Goal: Check status: Check status

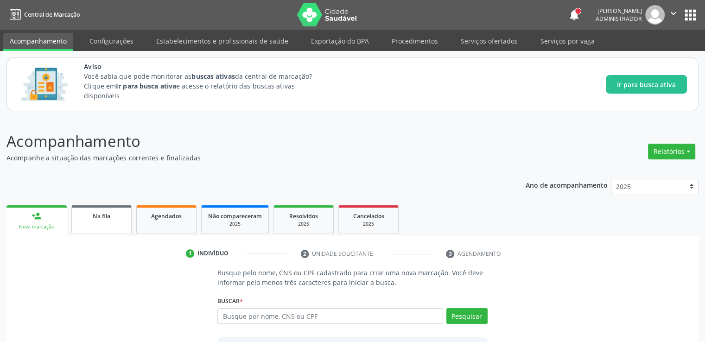
click at [112, 219] on div "Na fila" at bounding box center [101, 216] width 46 height 10
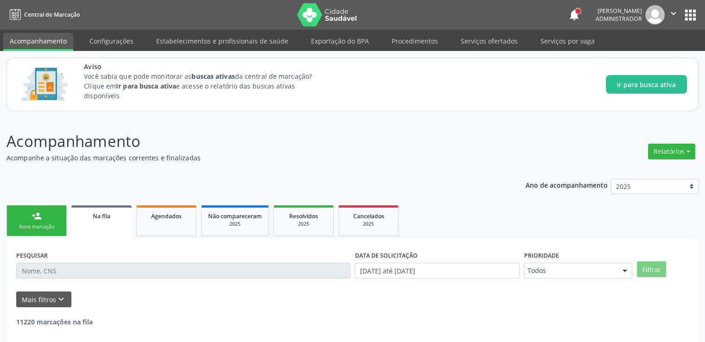
click at [159, 266] on input "text" at bounding box center [183, 271] width 334 height 16
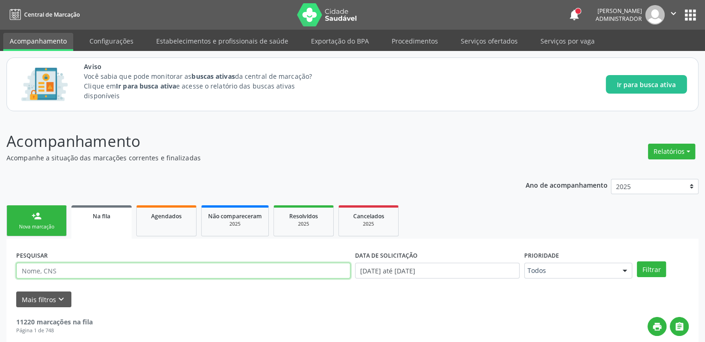
click at [159, 266] on input "text" at bounding box center [183, 271] width 334 height 16
type input "jose renilton"
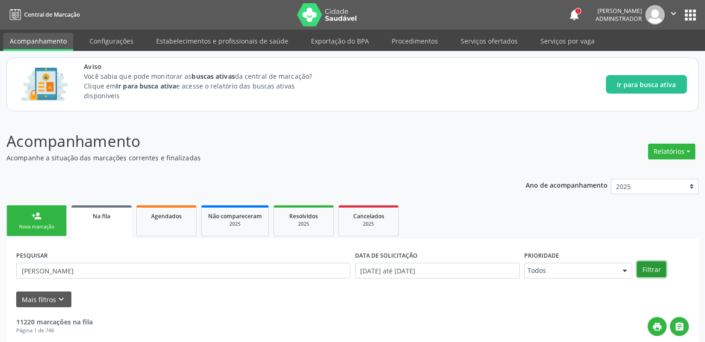
click at [651, 273] on button "Filtrar" at bounding box center [651, 269] width 29 height 16
click at [686, 20] on button "apps" at bounding box center [690, 15] width 16 height 16
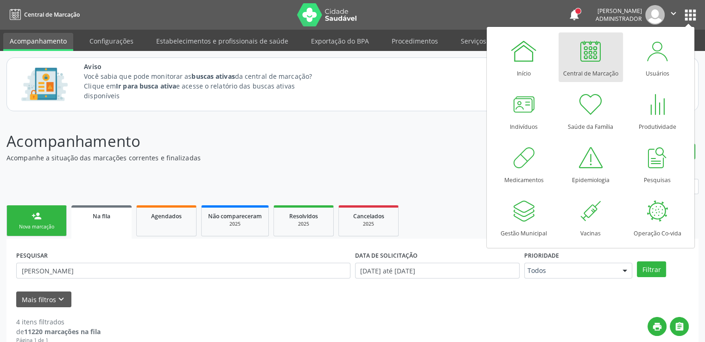
click at [582, 54] on div at bounding box center [590, 51] width 28 height 28
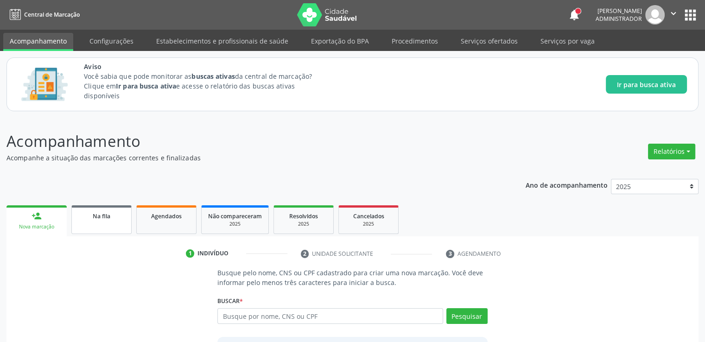
click at [106, 212] on span "Na fila" at bounding box center [102, 216] width 18 height 8
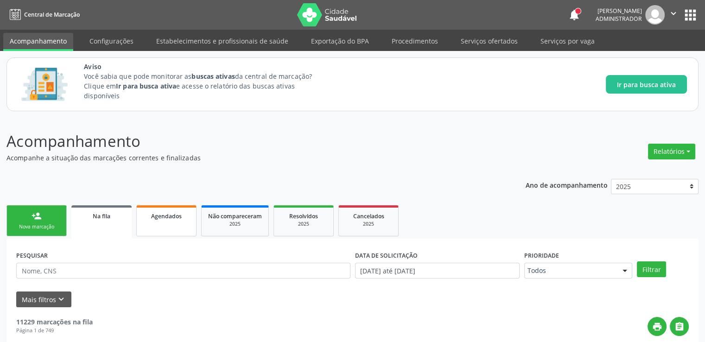
click at [179, 207] on link "Agendados" at bounding box center [166, 220] width 60 height 31
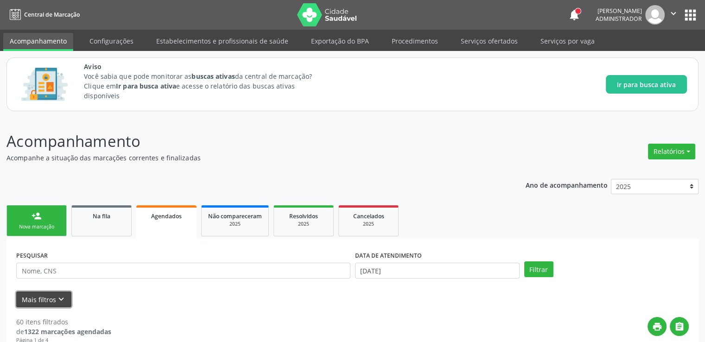
click at [41, 299] on button "Mais filtros keyboard_arrow_down" at bounding box center [43, 299] width 55 height 16
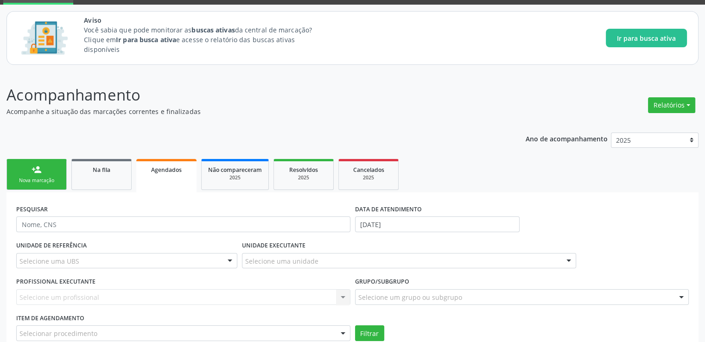
scroll to position [93, 0]
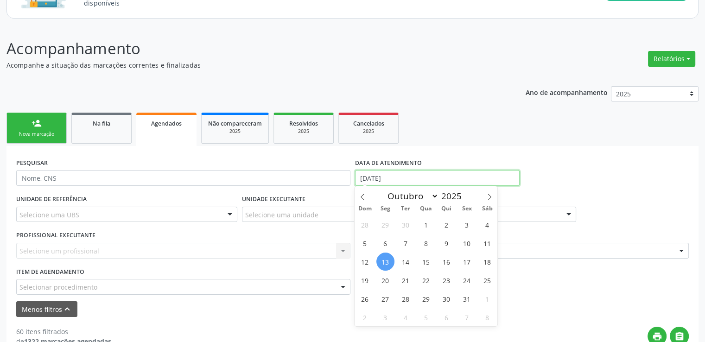
click at [416, 171] on input "[DATE]" at bounding box center [437, 178] width 165 height 16
click at [427, 221] on span "1" at bounding box center [426, 224] width 18 height 18
type input "01/10/2025"
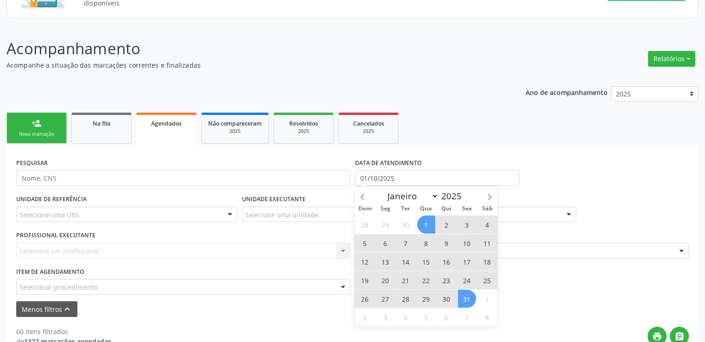
click at [465, 299] on span "31" at bounding box center [467, 299] width 18 height 18
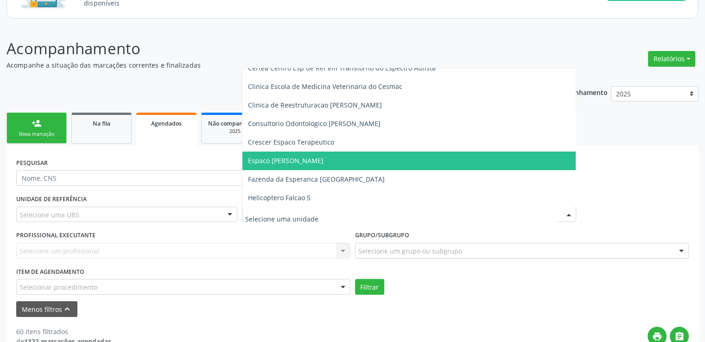
scroll to position [148, 0]
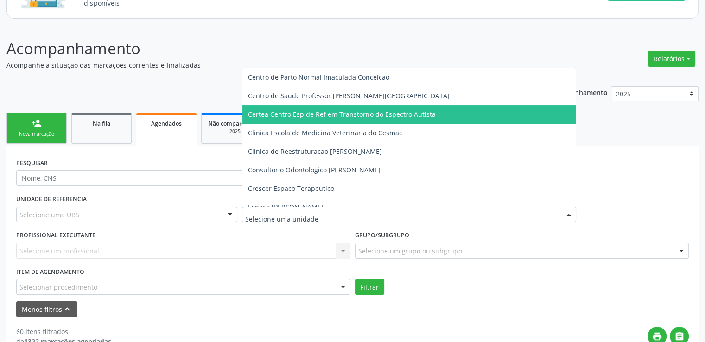
click at [300, 114] on span "Certea Centro Esp de Ref em Transtorno do Espectro Autista" at bounding box center [342, 114] width 188 height 9
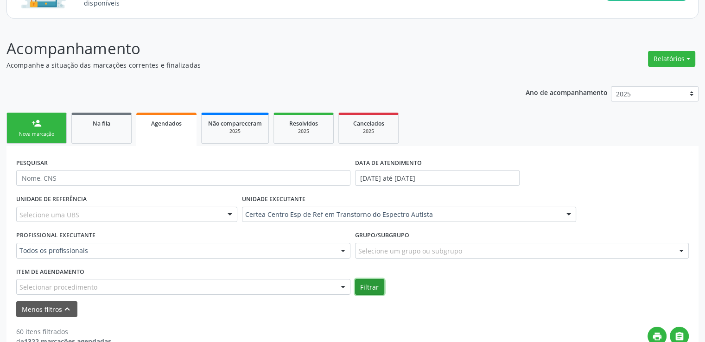
click at [374, 285] on button "Filtrar" at bounding box center [369, 287] width 29 height 16
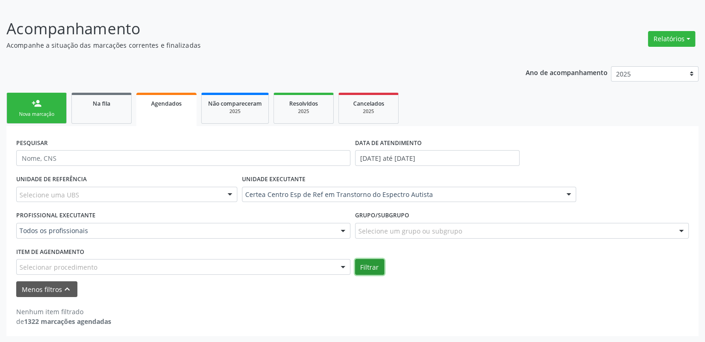
click at [367, 267] on button "Filtrar" at bounding box center [369, 267] width 29 height 16
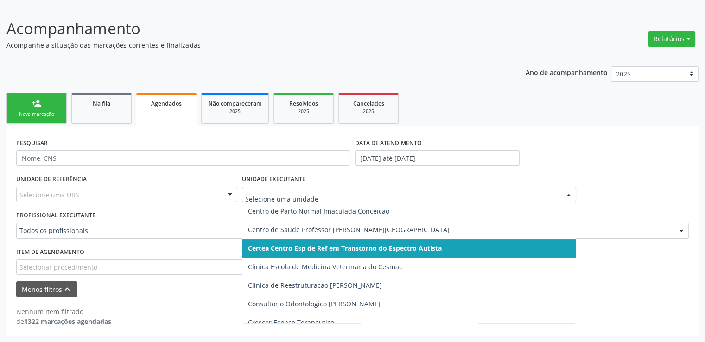
scroll to position [0, 0]
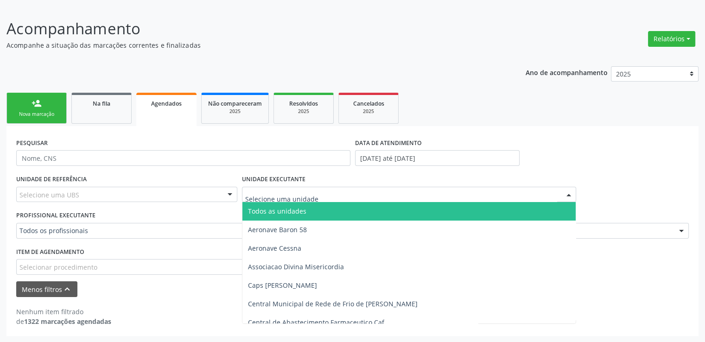
click at [323, 215] on span "Todos as unidades" at bounding box center [408, 211] width 333 height 19
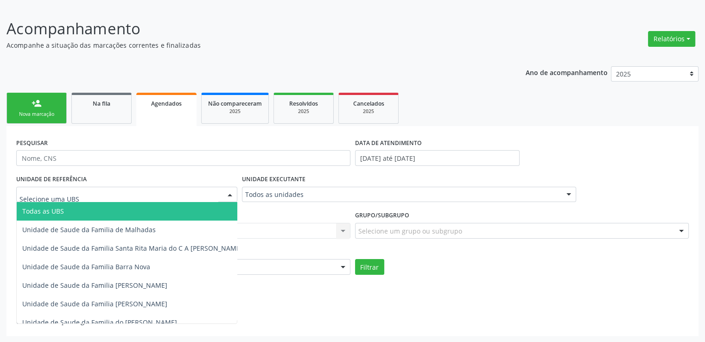
click at [113, 196] on div at bounding box center [126, 195] width 221 height 16
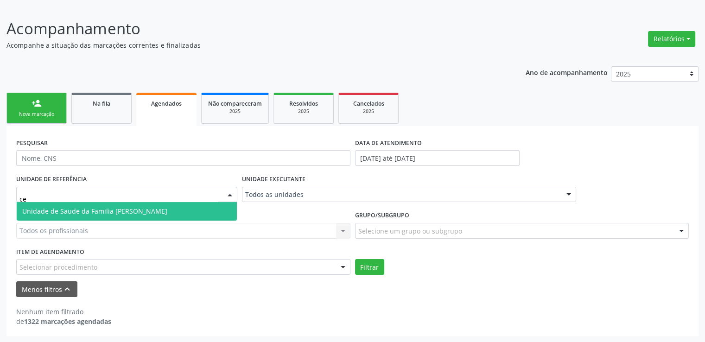
type input "c"
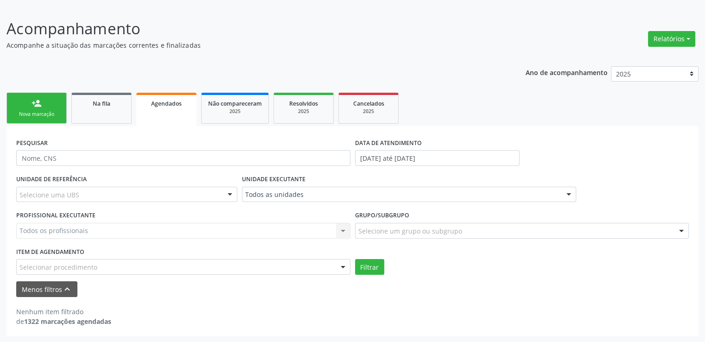
click at [293, 300] on div "Nenhum item filtrado de 1322 marcações agendadas" at bounding box center [352, 311] width 672 height 29
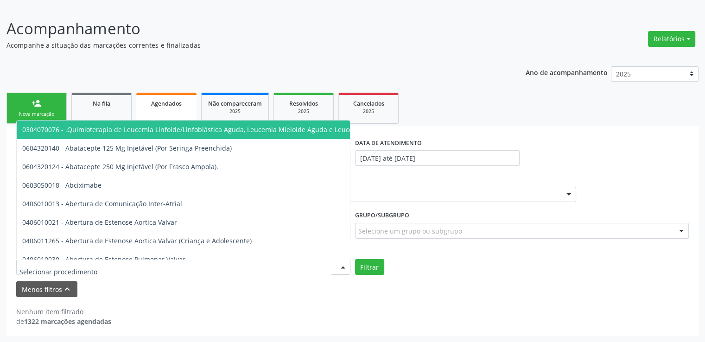
click at [146, 268] on div at bounding box center [183, 267] width 334 height 16
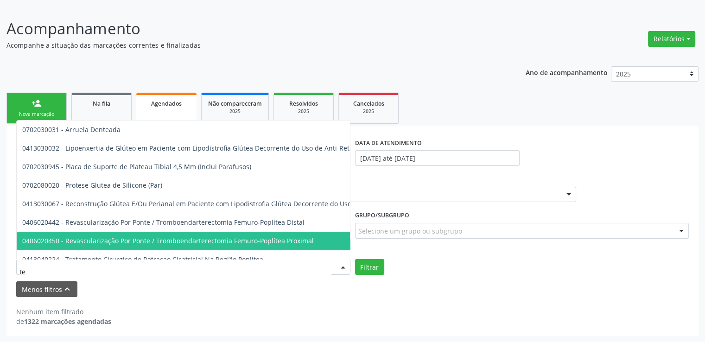
type input "t"
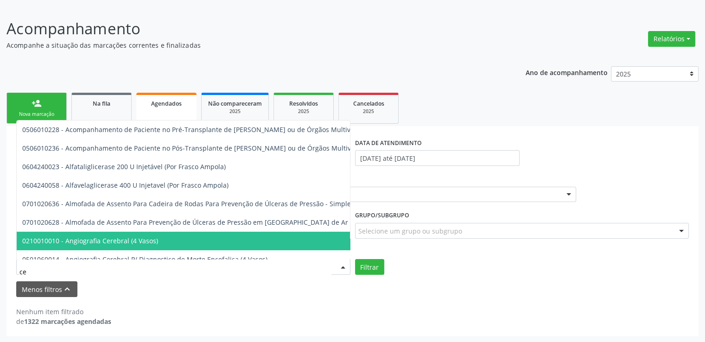
type input "c"
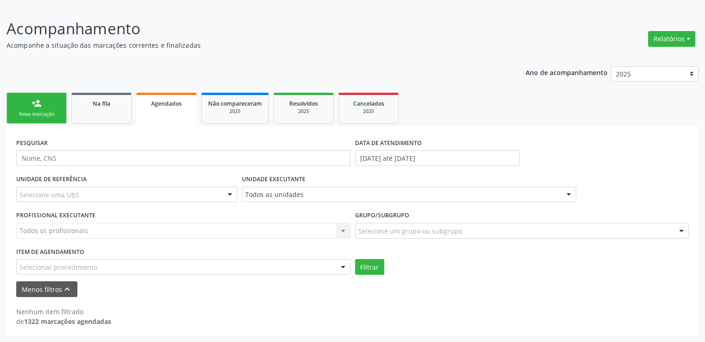
click at [273, 296] on div "Menos filtros keyboard_arrow_up" at bounding box center [352, 289] width 677 height 16
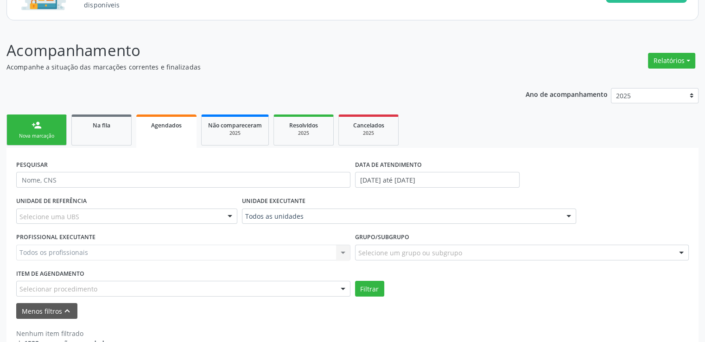
scroll to position [113, 0]
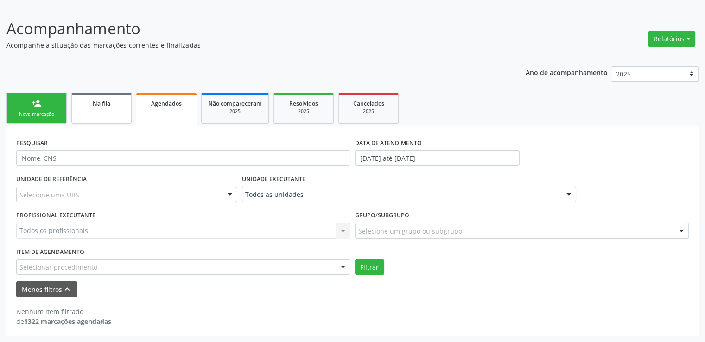
click at [111, 105] on div "Na fila" at bounding box center [101, 103] width 46 height 10
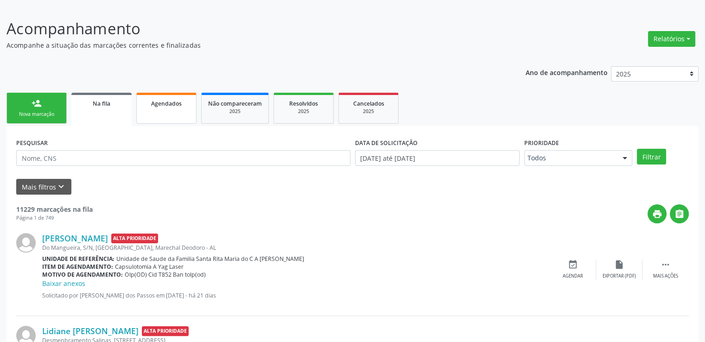
click at [165, 106] on span "Agendados" at bounding box center [166, 104] width 31 height 8
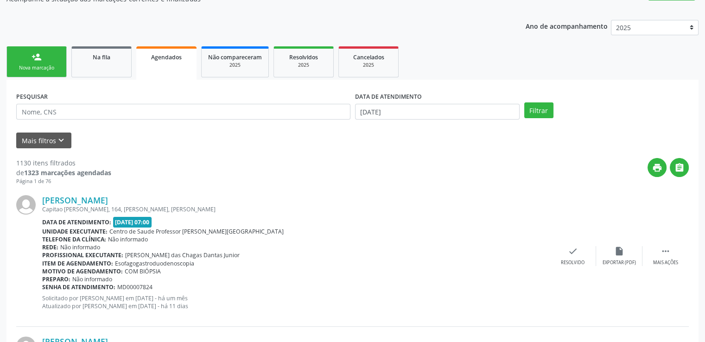
scroll to position [66, 0]
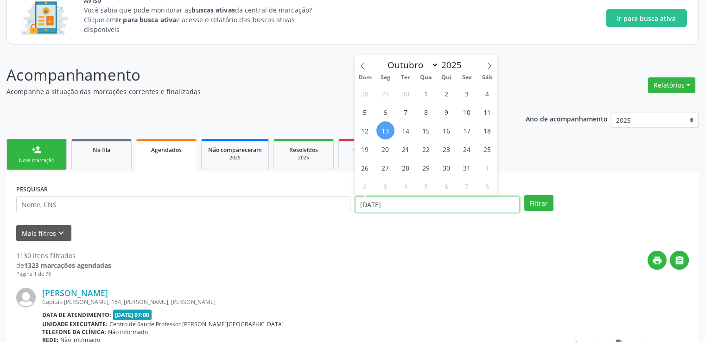
click at [394, 200] on input "[DATE]" at bounding box center [437, 204] width 165 height 16
click at [424, 92] on span "1" at bounding box center [426, 93] width 18 height 18
type input "01/10/2025"
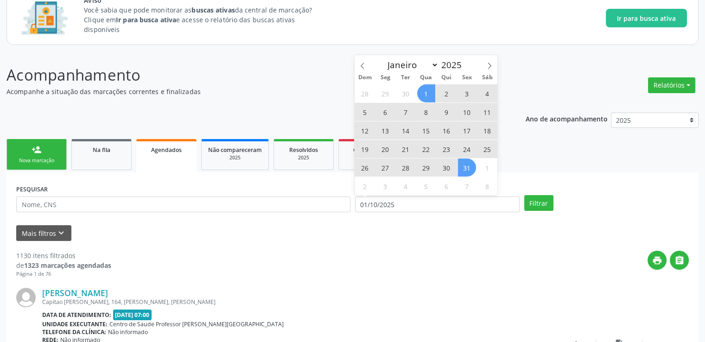
click at [466, 161] on span "31" at bounding box center [467, 167] width 18 height 18
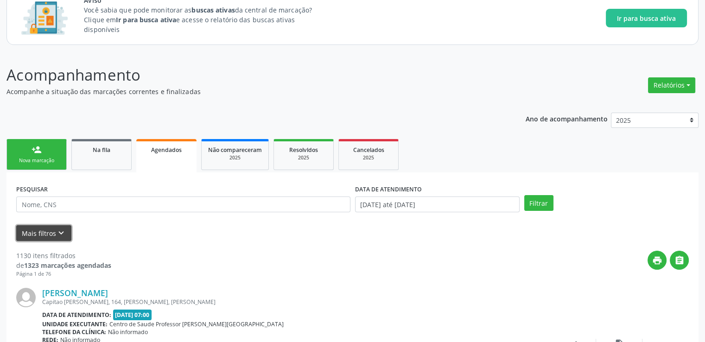
click at [35, 239] on button "Mais filtros keyboard_arrow_down" at bounding box center [43, 233] width 55 height 16
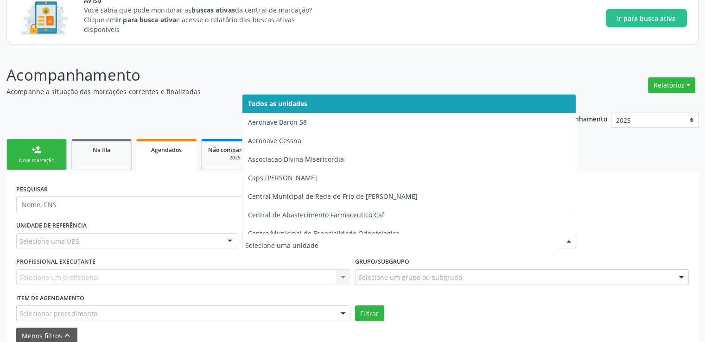
click at [364, 245] on div at bounding box center [409, 241] width 334 height 16
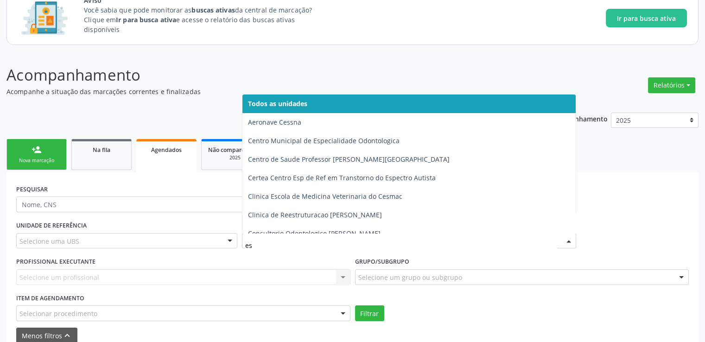
type input "est"
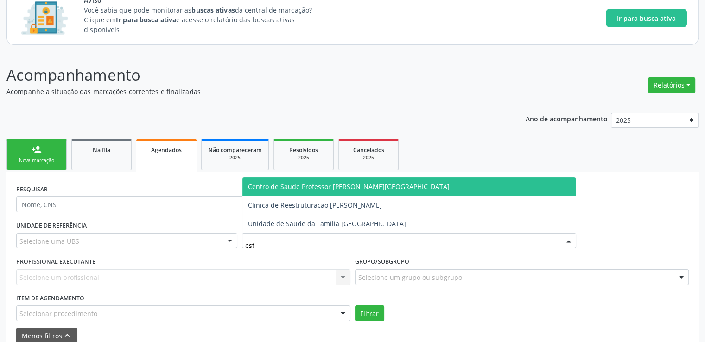
click at [360, 186] on span "Centro de Saude Professor [PERSON_NAME][GEOGRAPHIC_DATA]" at bounding box center [349, 186] width 202 height 9
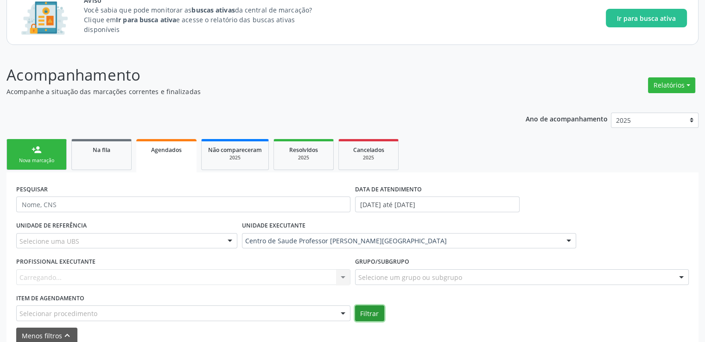
click at [373, 317] on button "Filtrar" at bounding box center [369, 313] width 29 height 16
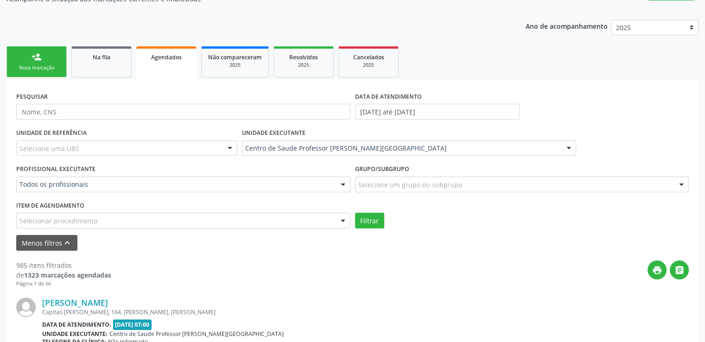
scroll to position [113, 0]
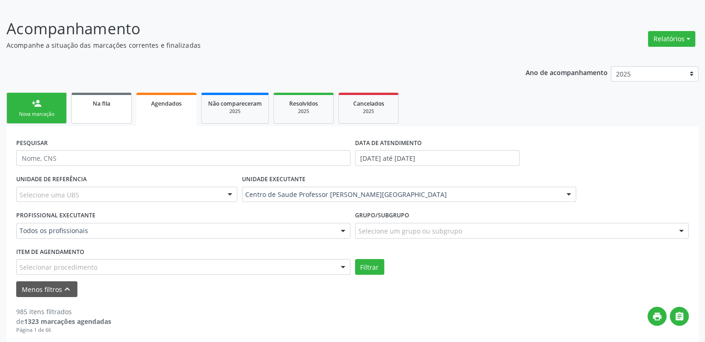
click at [105, 102] on span "Na fila" at bounding box center [102, 104] width 18 height 8
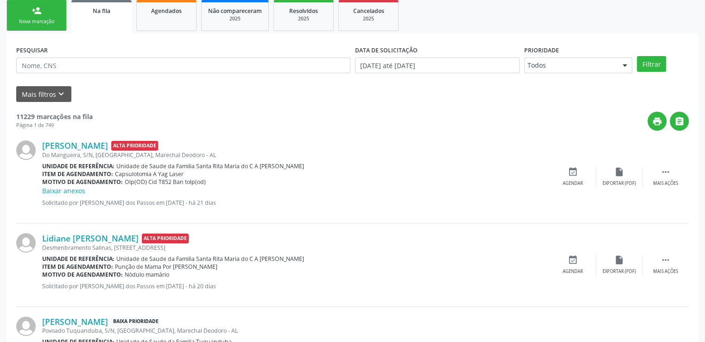
scroll to position [159, 0]
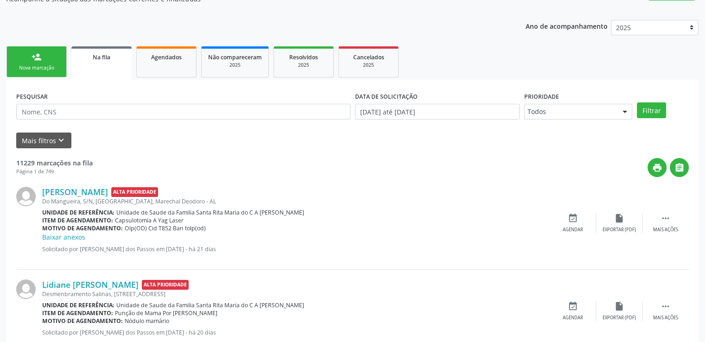
click at [43, 73] on link "person_add Nova marcação" at bounding box center [36, 61] width 60 height 31
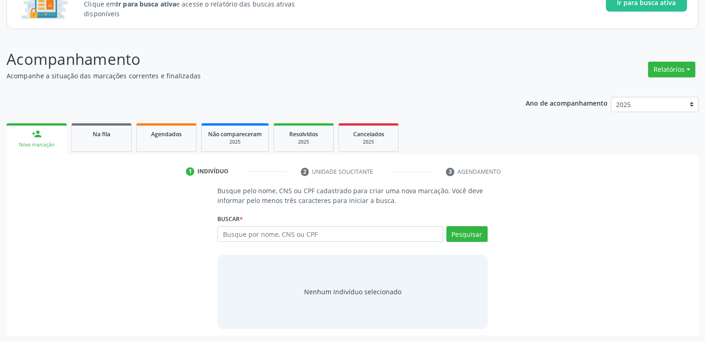
scroll to position [82, 0]
click at [304, 235] on input "text" at bounding box center [329, 235] width 225 height 16
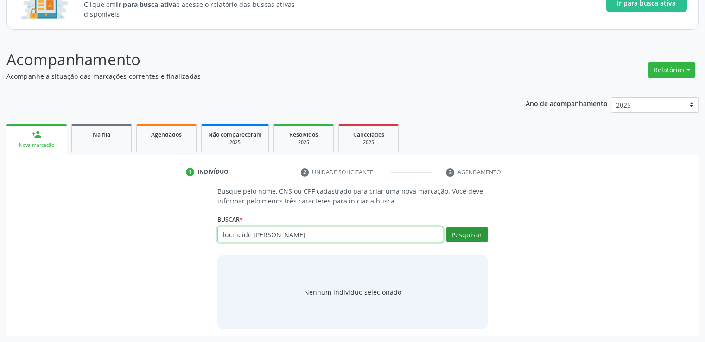
type input "lucineide [PERSON_NAME]"
click at [480, 233] on button "Pesquisar" at bounding box center [466, 235] width 41 height 16
type input "lucineide [PERSON_NAME]"
click at [104, 136] on span "Na fila" at bounding box center [102, 135] width 18 height 8
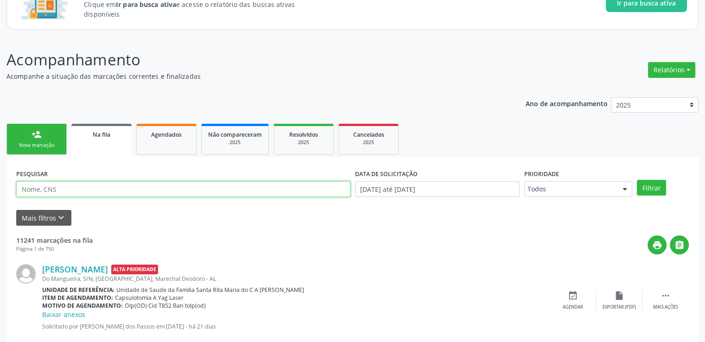
click at [113, 191] on input "text" at bounding box center [183, 189] width 334 height 16
type input "[PERSON_NAME]"
click at [637, 180] on button "Filtrar" at bounding box center [651, 188] width 29 height 16
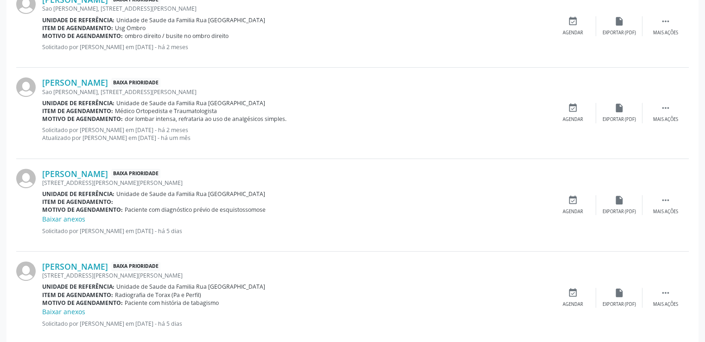
scroll to position [376, 0]
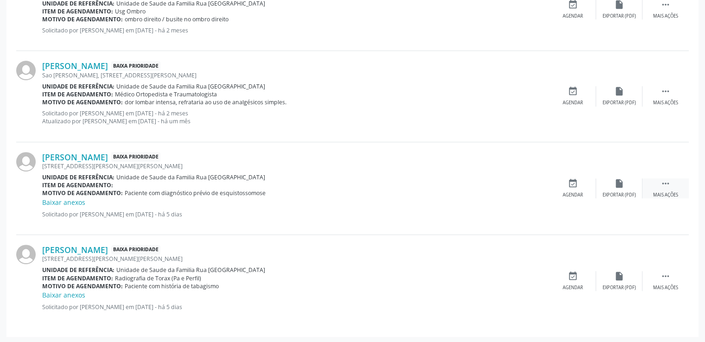
click at [663, 186] on icon "" at bounding box center [665, 183] width 10 height 10
click at [612, 192] on div "Editar" at bounding box center [619, 195] width 15 height 6
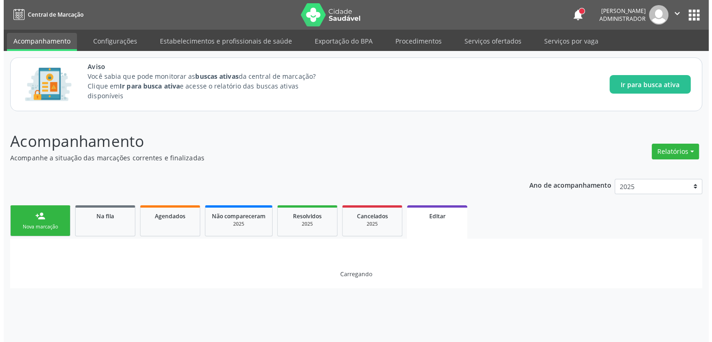
scroll to position [0, 0]
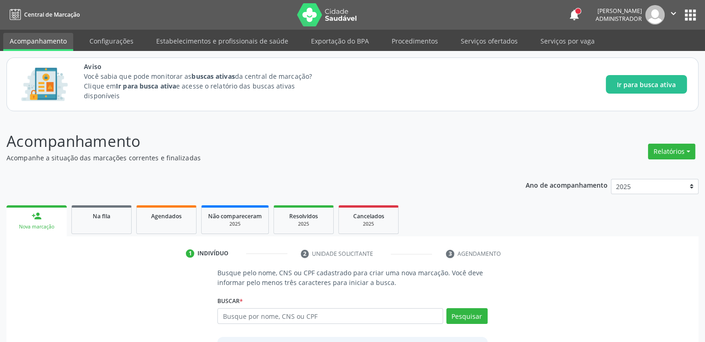
scroll to position [82, 0]
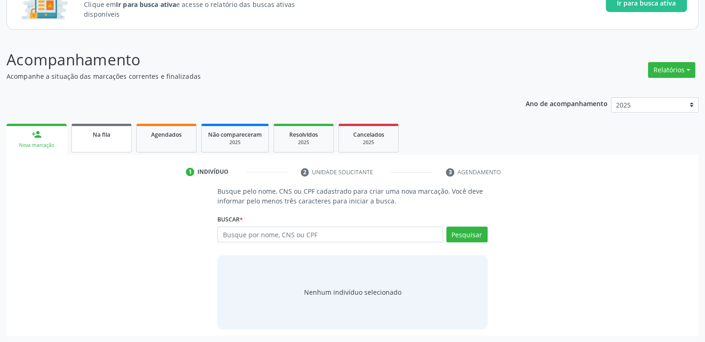
click at [97, 137] on span "Na fila" at bounding box center [102, 135] width 18 height 8
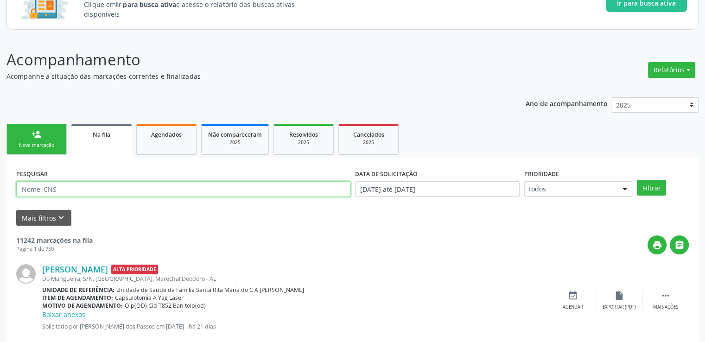
click at [62, 190] on input "text" at bounding box center [183, 189] width 334 height 16
type input "jose renilton"
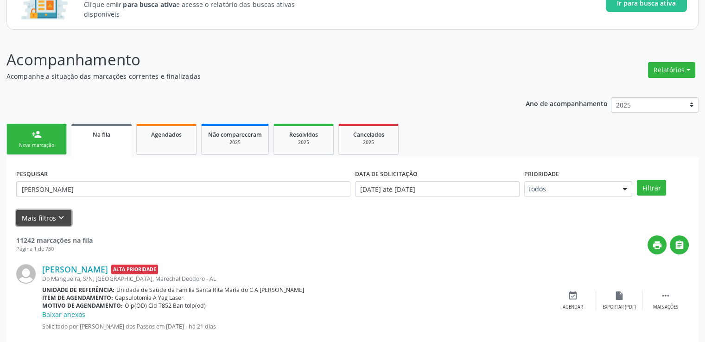
click at [66, 215] on button "Mais filtros keyboard_arrow_down" at bounding box center [43, 218] width 55 height 16
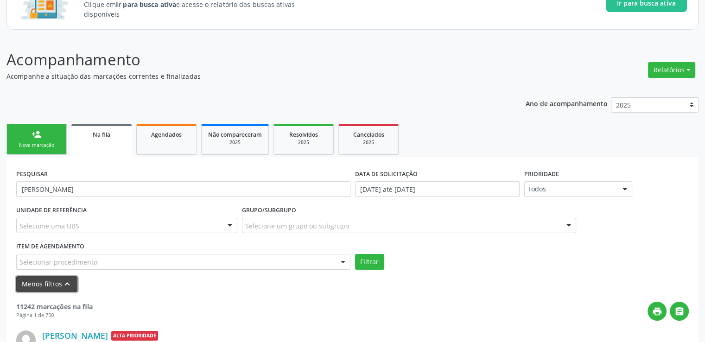
scroll to position [128, 0]
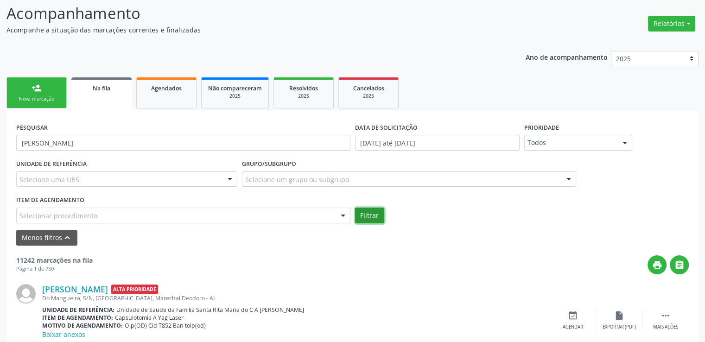
click at [378, 215] on button "Filtrar" at bounding box center [369, 216] width 29 height 16
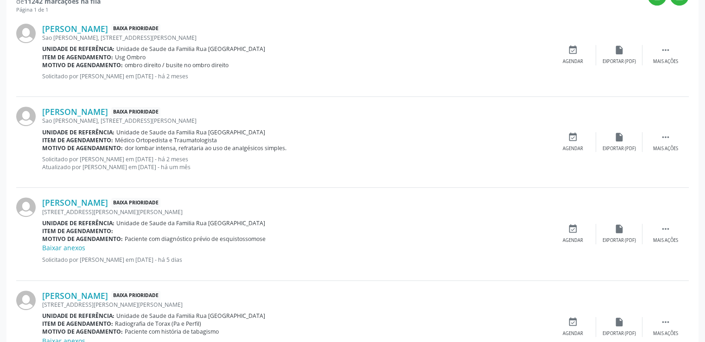
scroll to position [443, 0]
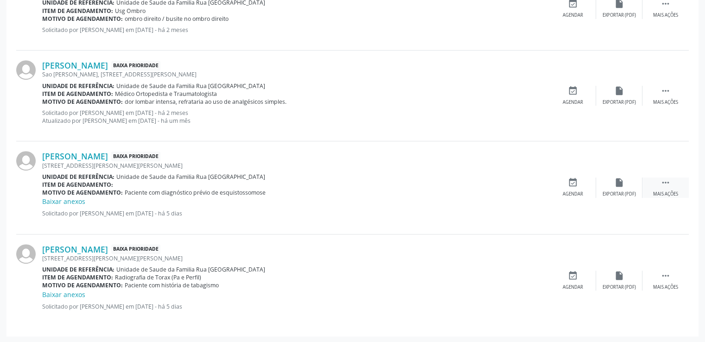
click at [665, 186] on icon "" at bounding box center [665, 182] width 10 height 10
click at [610, 190] on div "edit Editar" at bounding box center [619, 187] width 46 height 20
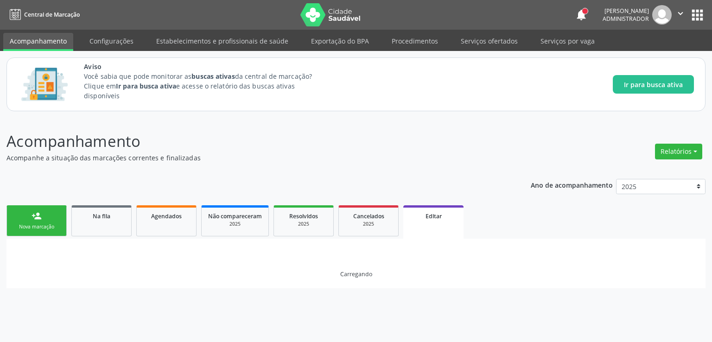
click at [376, 145] on p "Acompanhamento" at bounding box center [250, 141] width 489 height 23
click at [118, 222] on link "Na fila" at bounding box center [101, 220] width 60 height 31
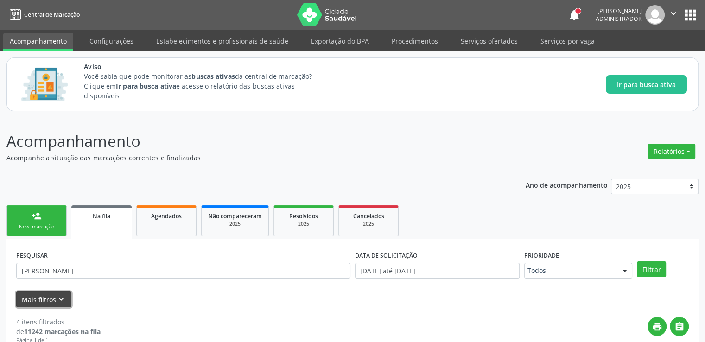
click at [50, 301] on button "Mais filtros keyboard_arrow_down" at bounding box center [43, 299] width 55 height 16
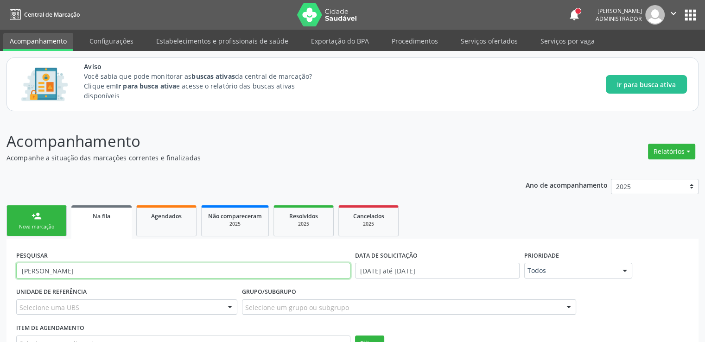
click at [63, 272] on input "jose renilton" at bounding box center [183, 271] width 334 height 16
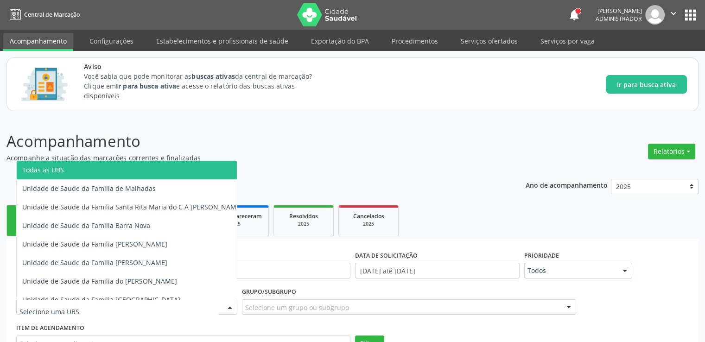
click at [106, 308] on div at bounding box center [126, 307] width 221 height 16
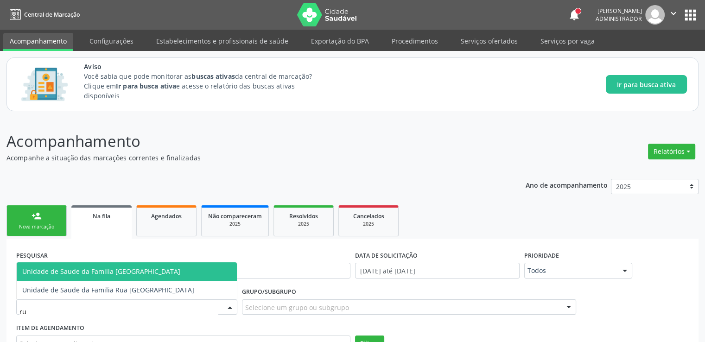
type input "rua"
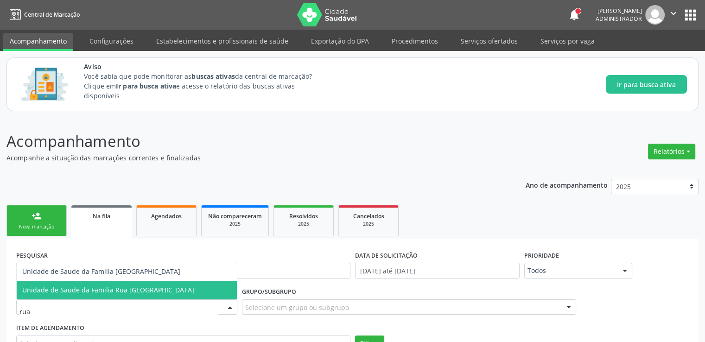
drag, startPoint x: 117, startPoint y: 271, endPoint x: 119, endPoint y: 291, distance: 20.0
click at [119, 291] on ul "Unidade de Saude da Familia Rua da Estiva Unidade de Saude da Familia Rua Nova …" at bounding box center [127, 280] width 220 height 37
click at [119, 291] on span "Unidade de Saude da Familia Rua [GEOGRAPHIC_DATA]" at bounding box center [108, 289] width 172 height 9
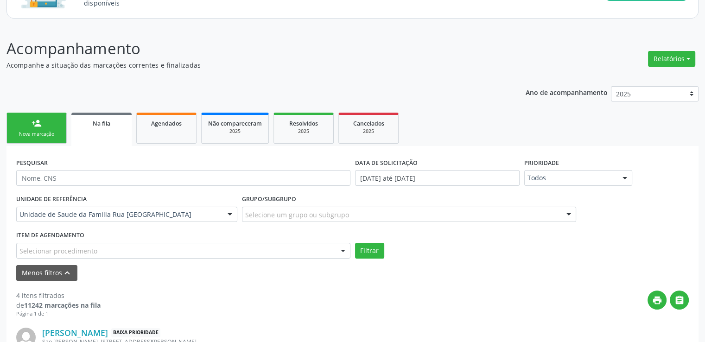
scroll to position [139, 0]
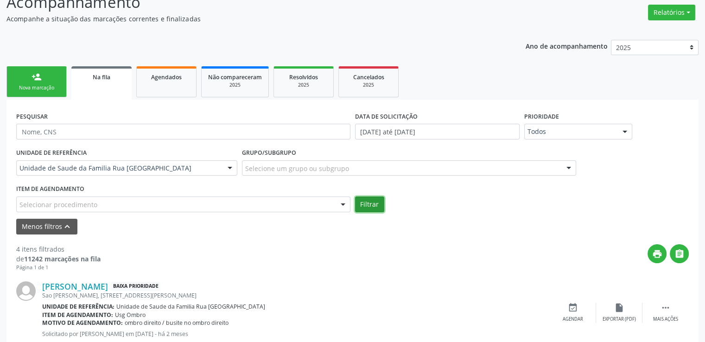
click at [373, 200] on button "Filtrar" at bounding box center [369, 204] width 29 height 16
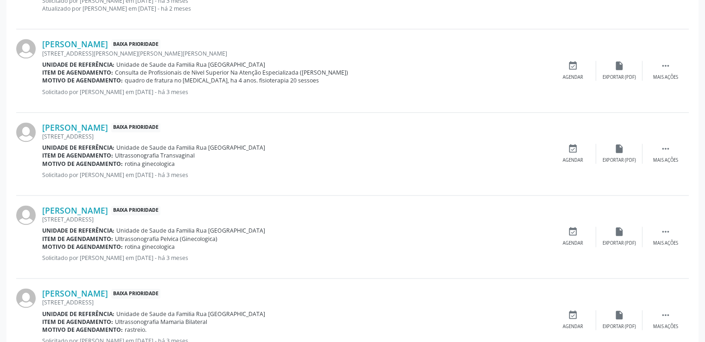
scroll to position [1401, 0]
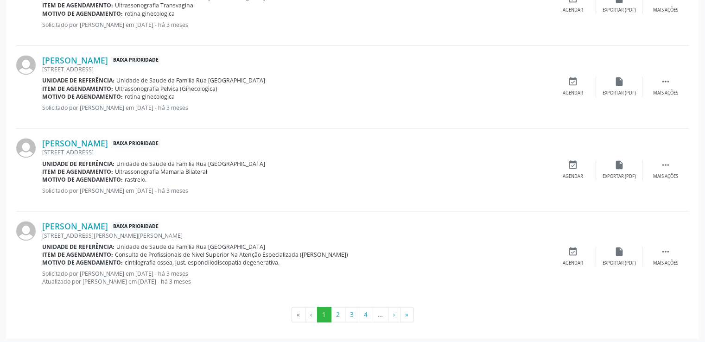
click at [381, 312] on li "…" at bounding box center [380, 315] width 15 height 16
click at [409, 312] on button "»" at bounding box center [407, 315] width 14 height 16
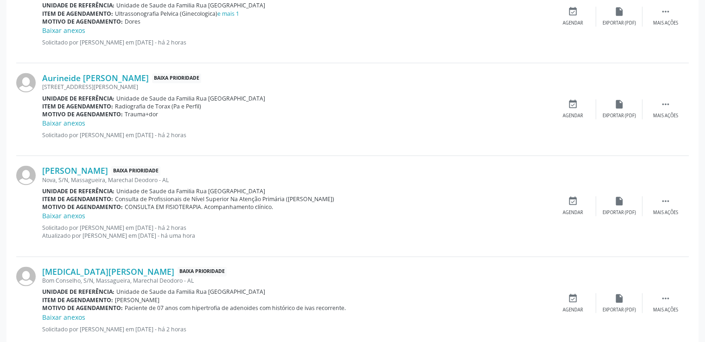
scroll to position [1508, 0]
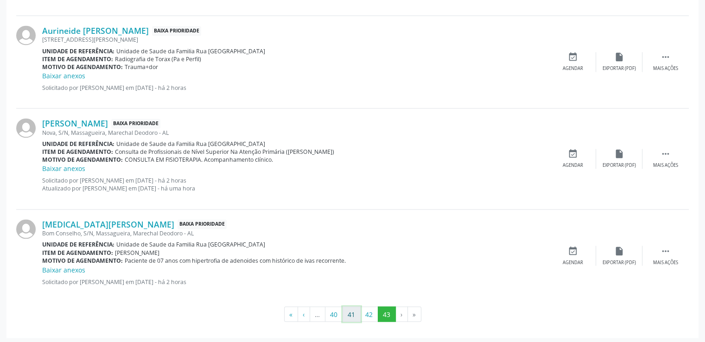
click at [348, 312] on button "41" at bounding box center [351, 314] width 18 height 16
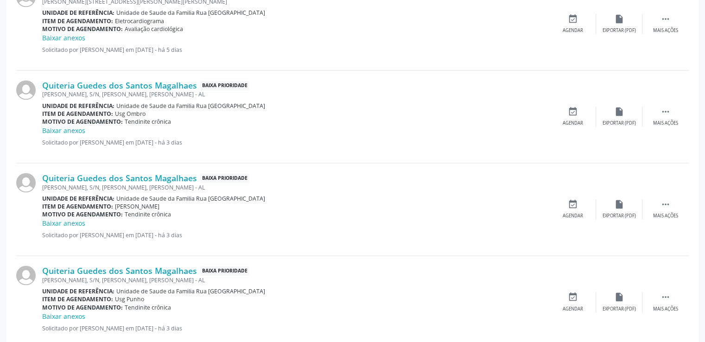
scroll to position [1500, 0]
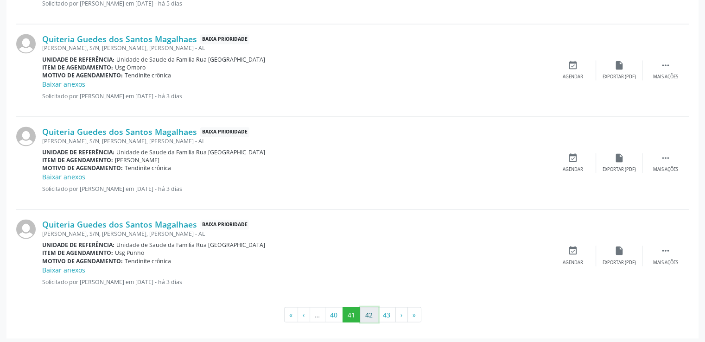
click at [369, 308] on button "42" at bounding box center [369, 315] width 18 height 16
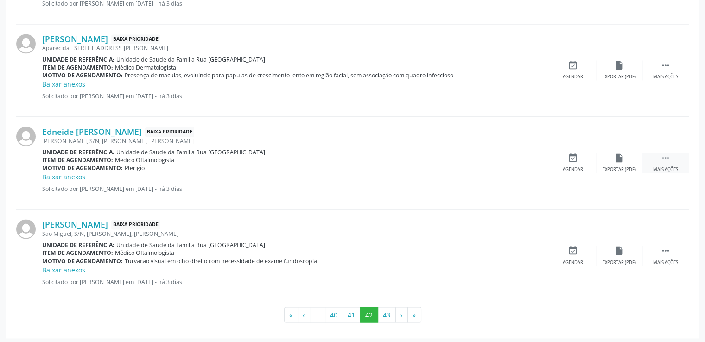
click at [674, 158] on div " Mais ações" at bounding box center [665, 163] width 46 height 20
click at [611, 162] on div "edit Editar" at bounding box center [619, 163] width 46 height 20
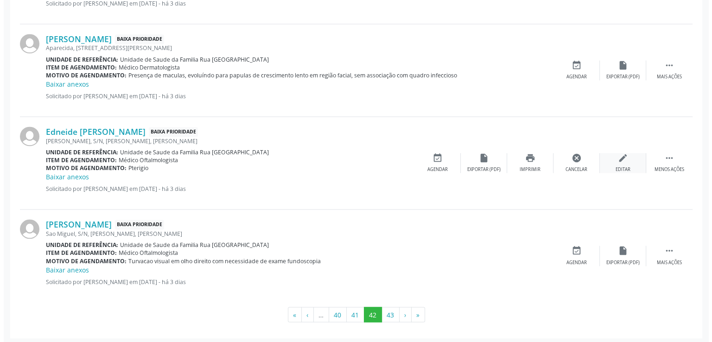
scroll to position [0, 0]
